Goal: Task Accomplishment & Management: Complete application form

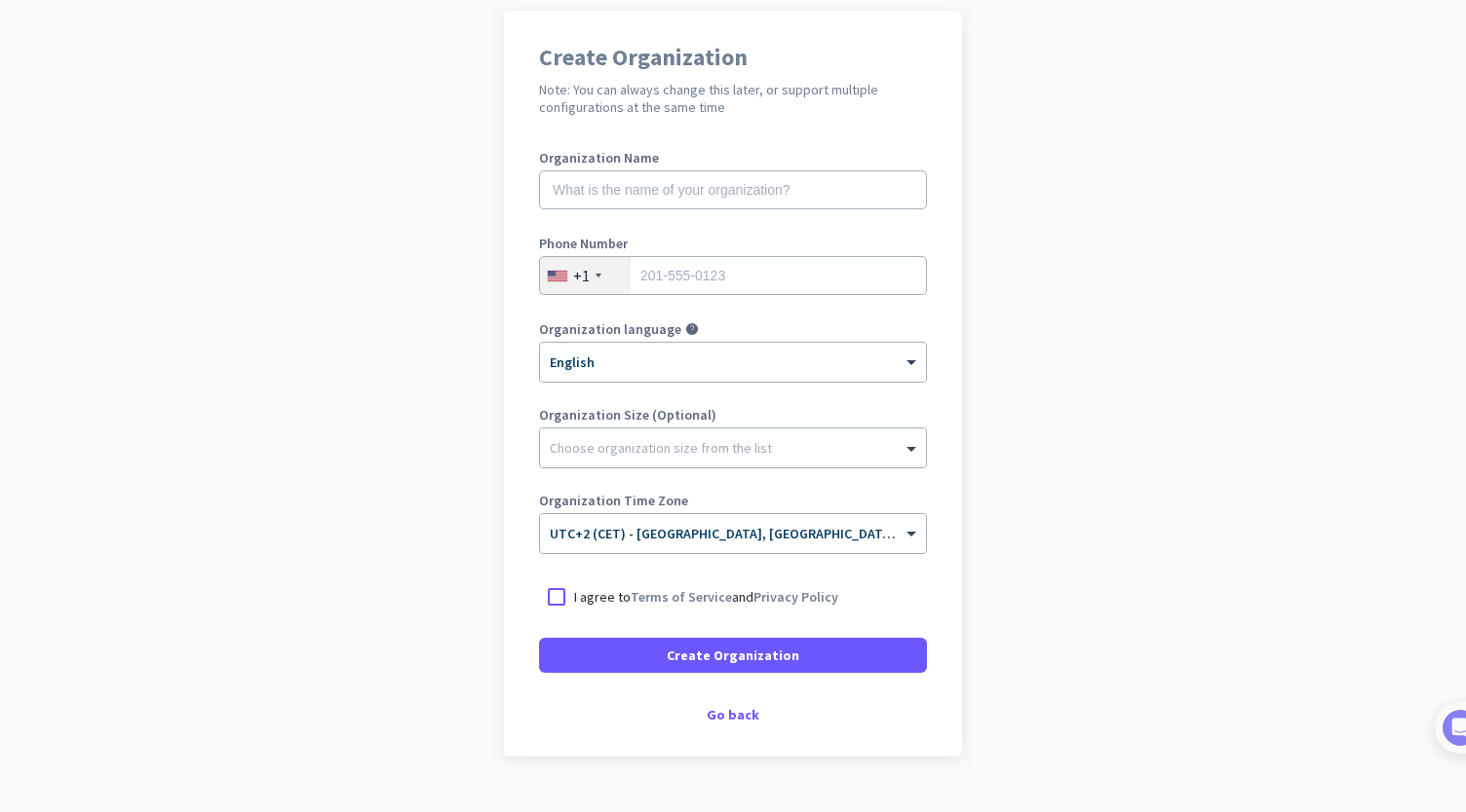
scroll to position [146, 0]
click at [628, 442] on div at bounding box center [732, 444] width 386 height 20
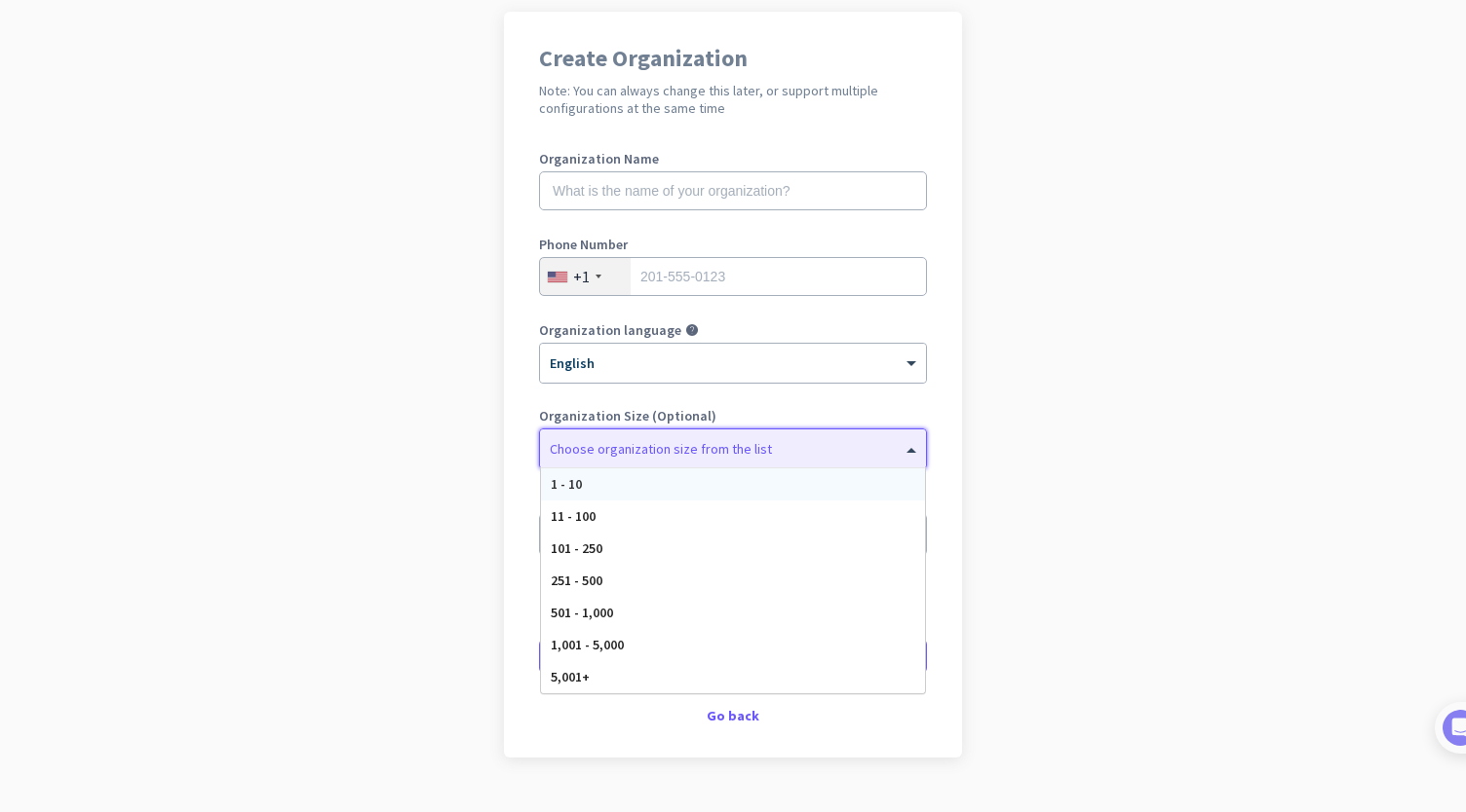
click at [628, 442] on div at bounding box center [732, 444] width 386 height 20
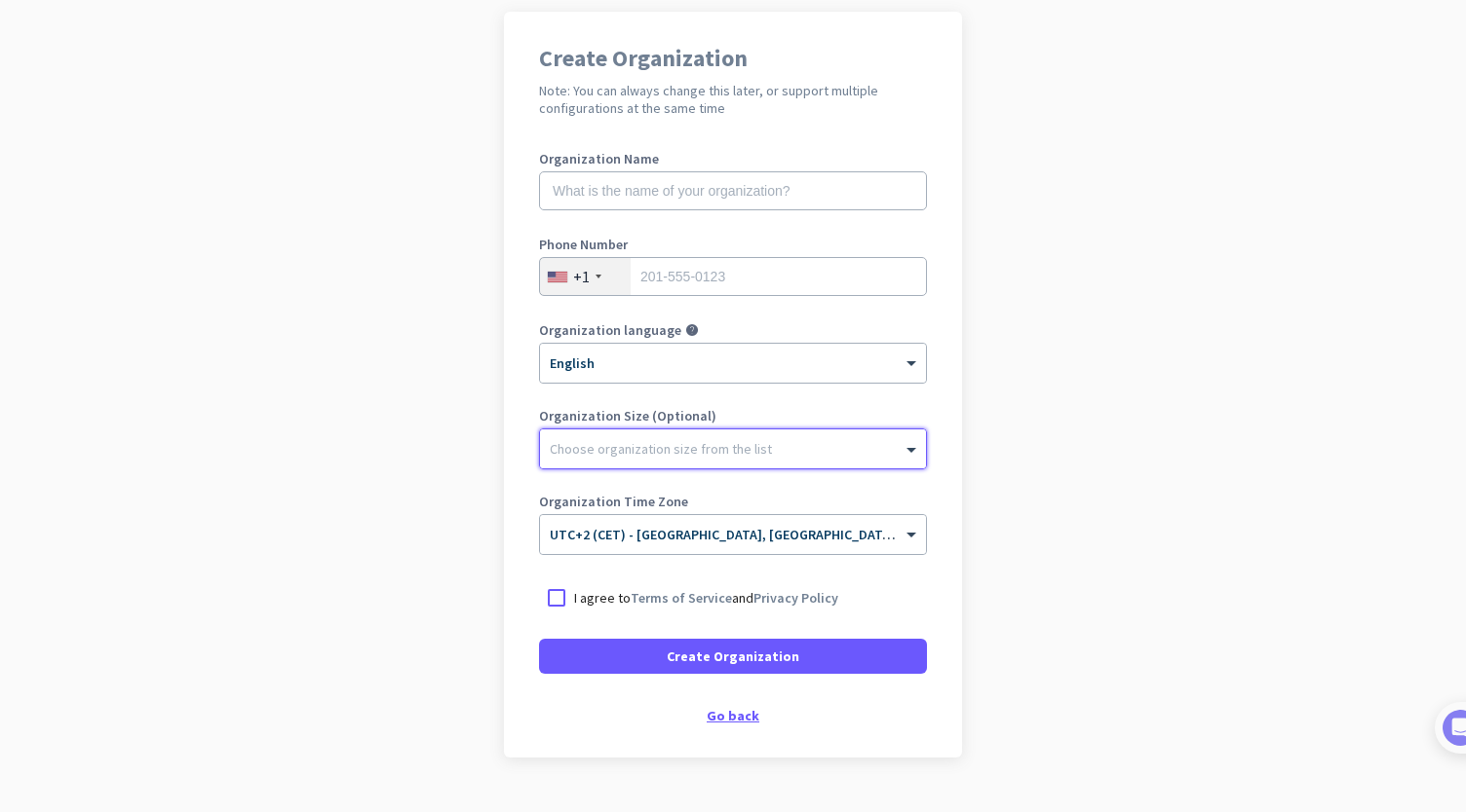
click at [730, 722] on div "Go back" at bounding box center [732, 716] width 388 height 14
